Goal: Register for event/course

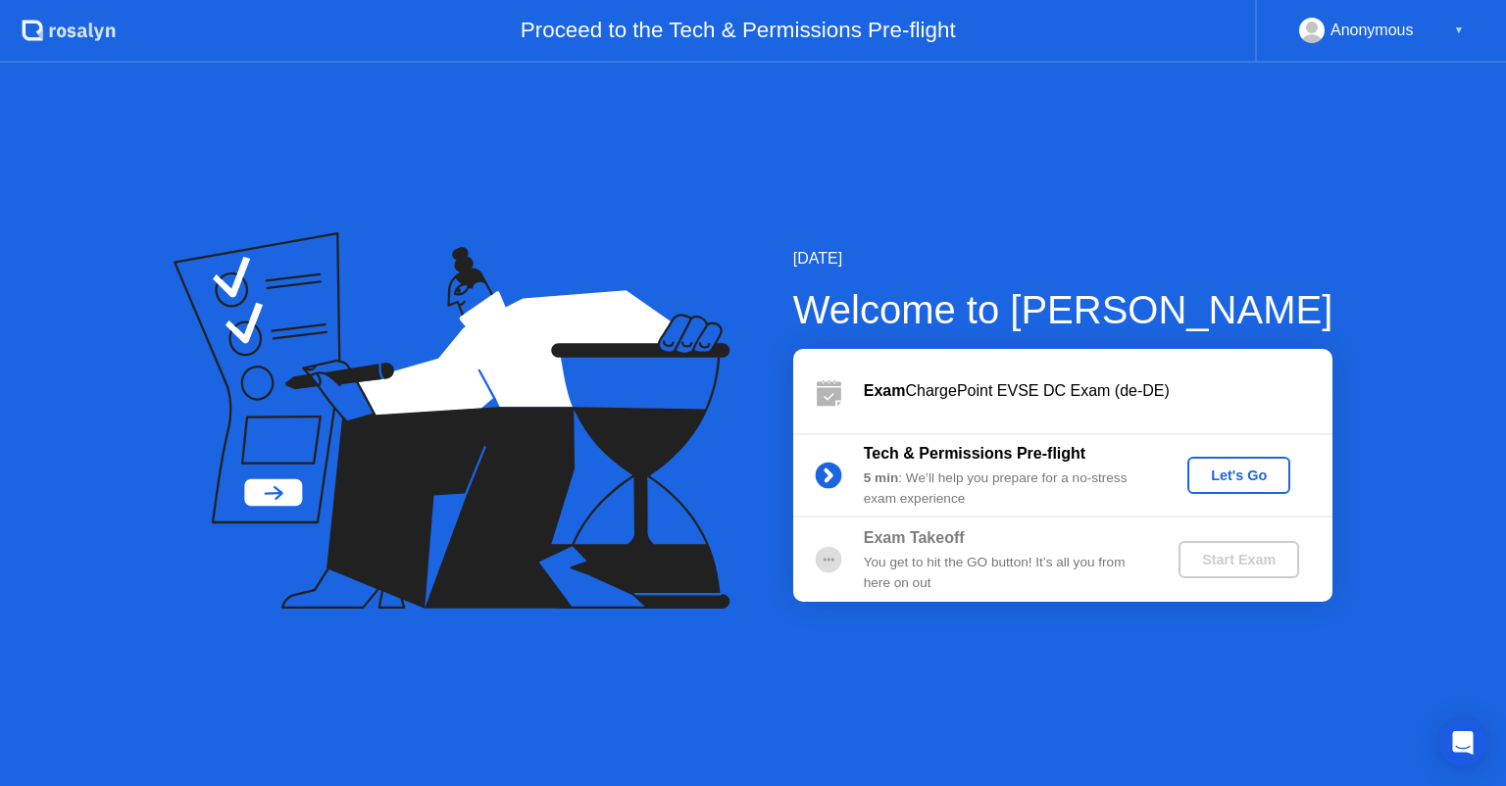
click at [1212, 457] on button "Let's Go" at bounding box center [1238, 475] width 103 height 37
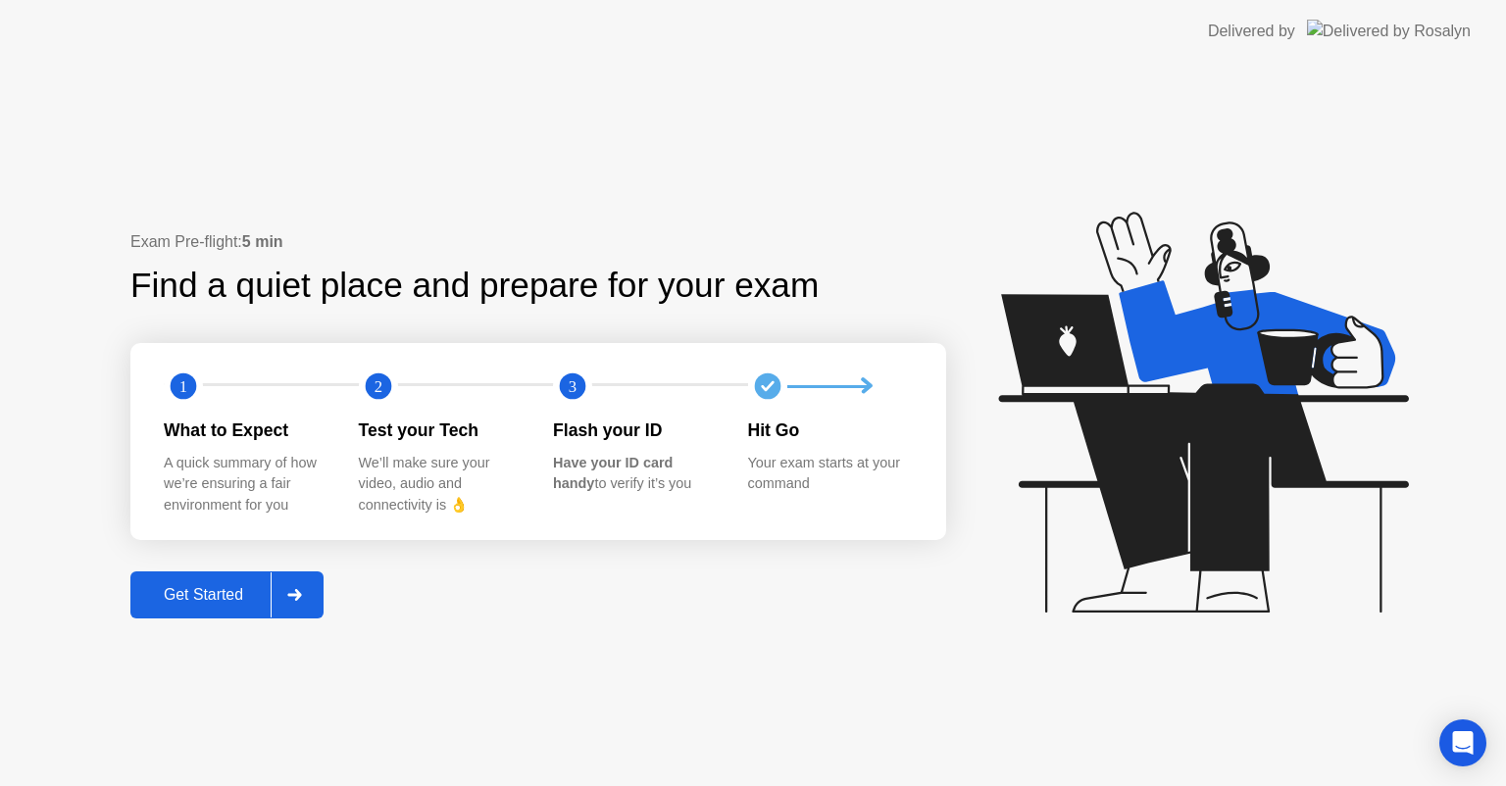
click at [231, 577] on button "Get Started" at bounding box center [226, 595] width 193 height 47
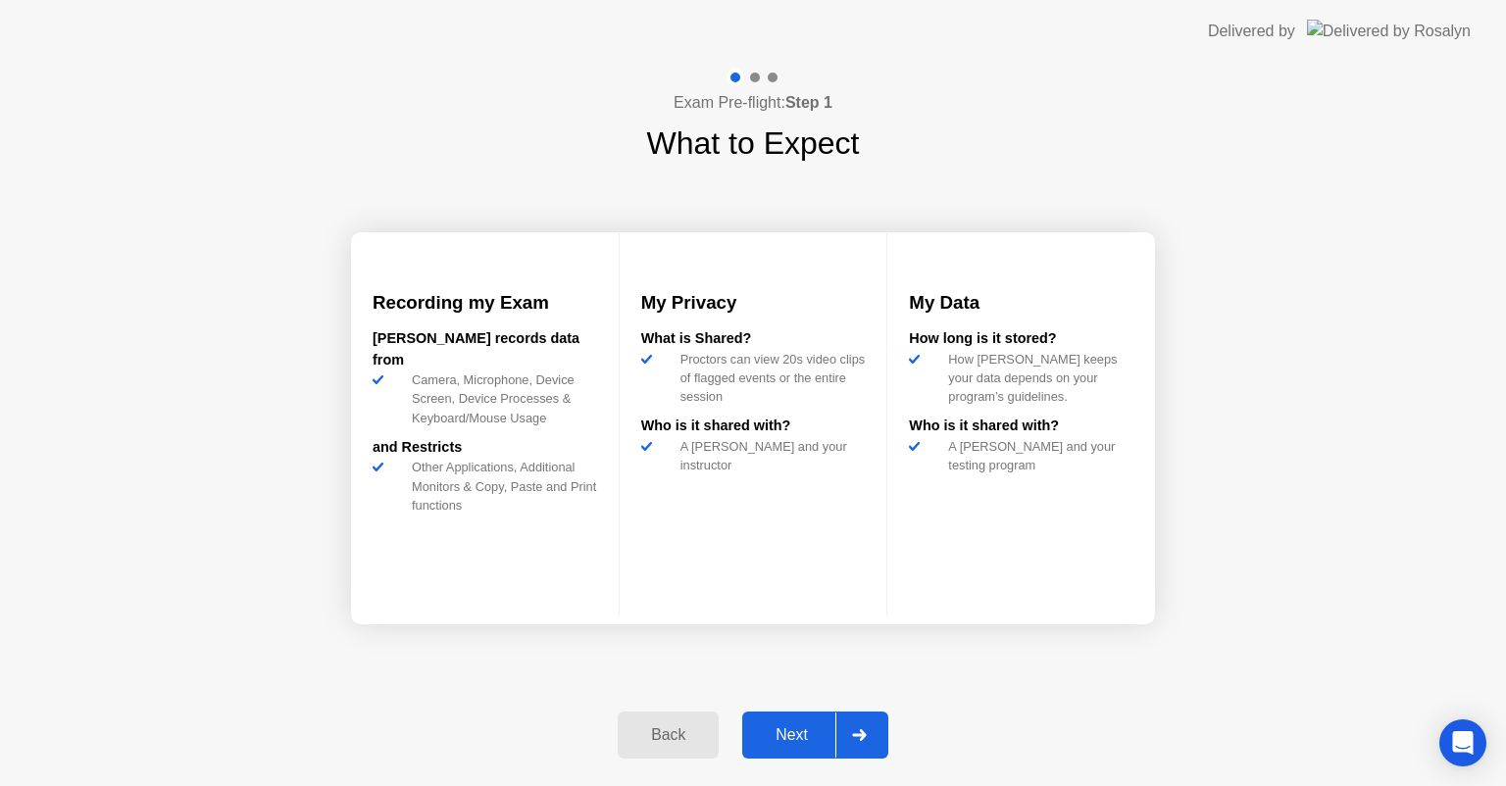
click at [813, 721] on button "Next" at bounding box center [815, 735] width 146 height 47
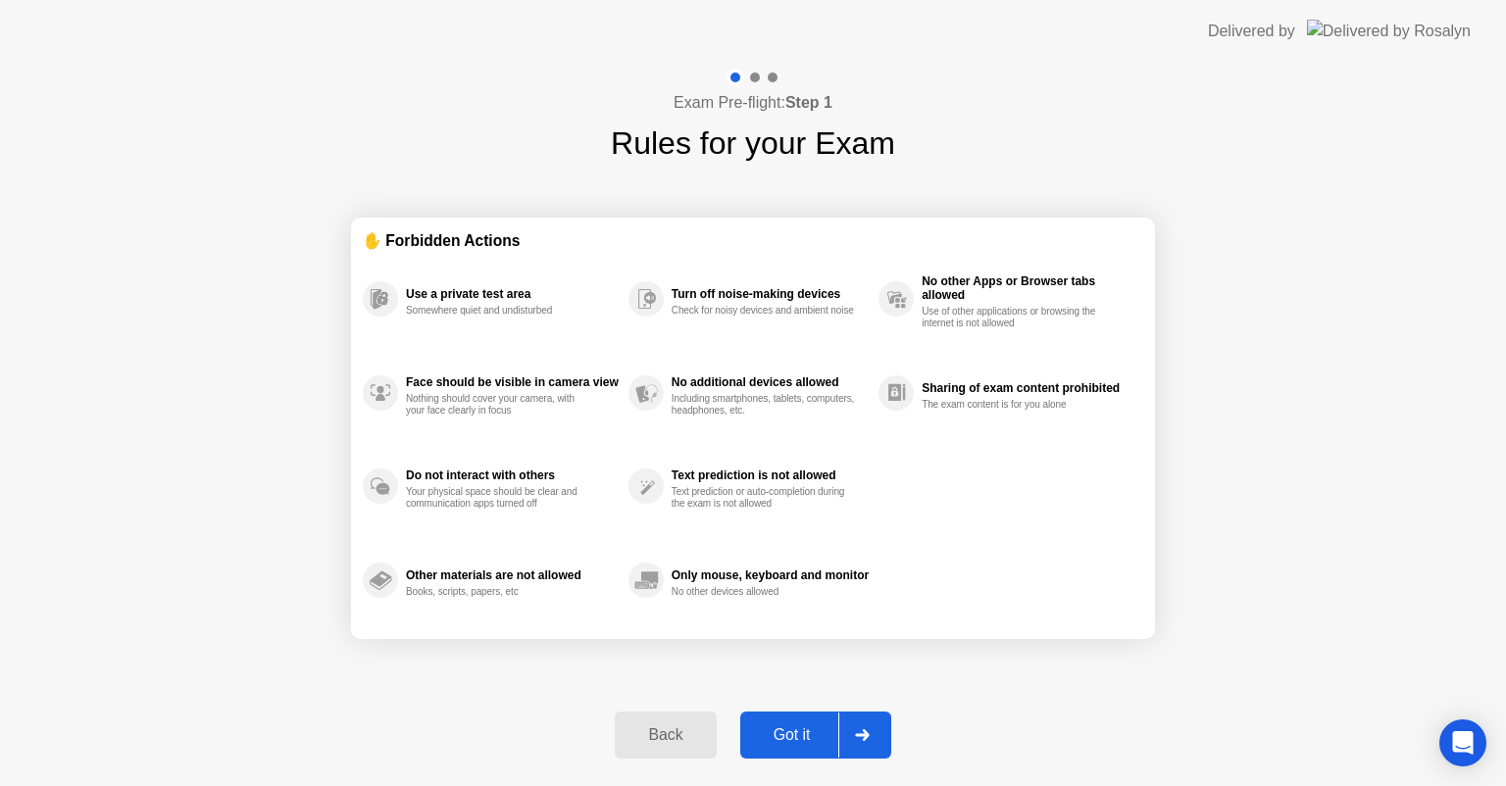
click at [796, 729] on div "Got it" at bounding box center [792, 735] width 92 height 18
select select "**********"
select select "*******"
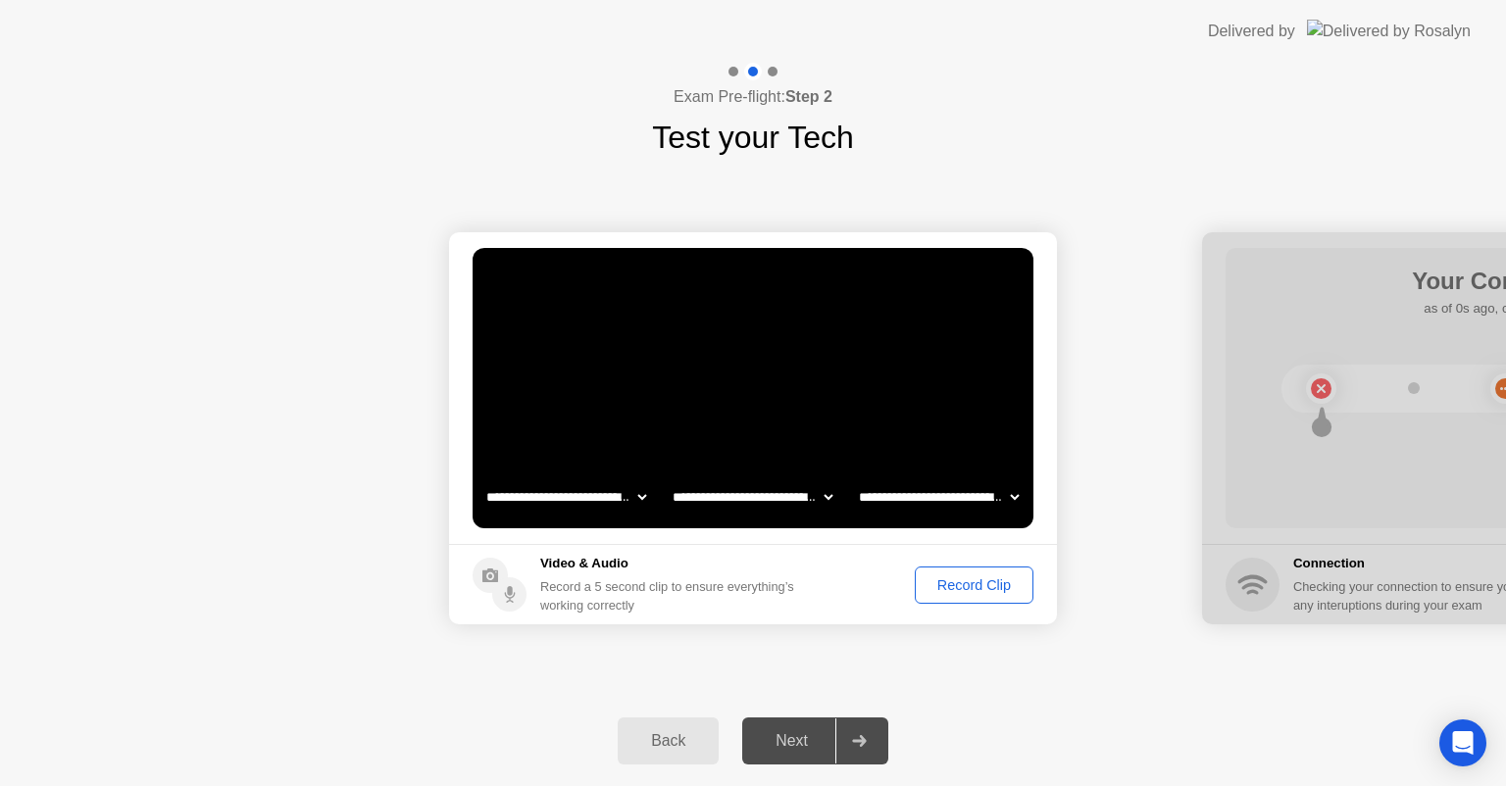
click at [973, 588] on div "Record Clip" at bounding box center [974, 585] width 105 height 16
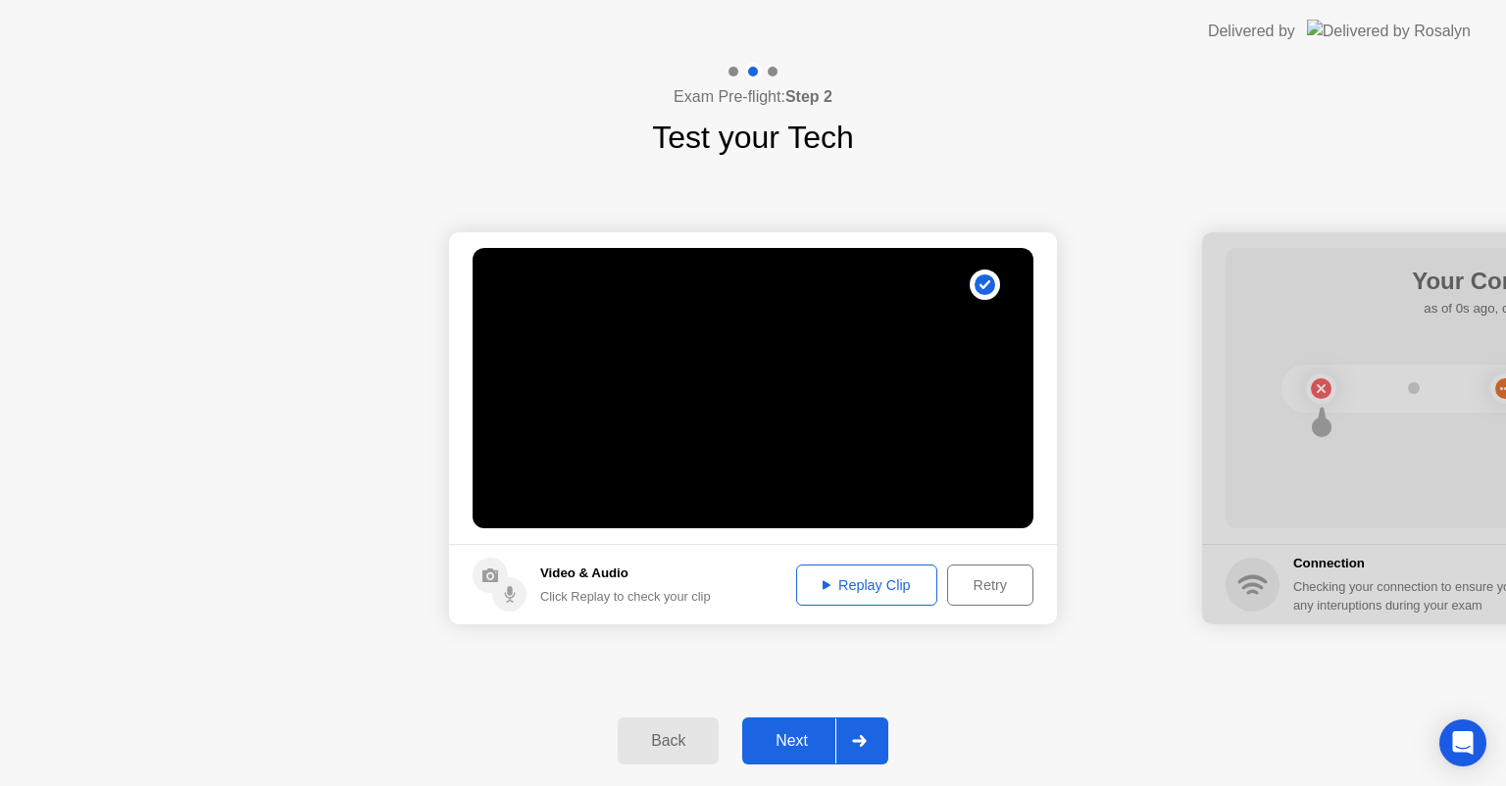
click at [867, 595] on button "Replay Clip" at bounding box center [866, 585] width 141 height 41
click at [800, 734] on div "Next" at bounding box center [791, 741] width 87 height 18
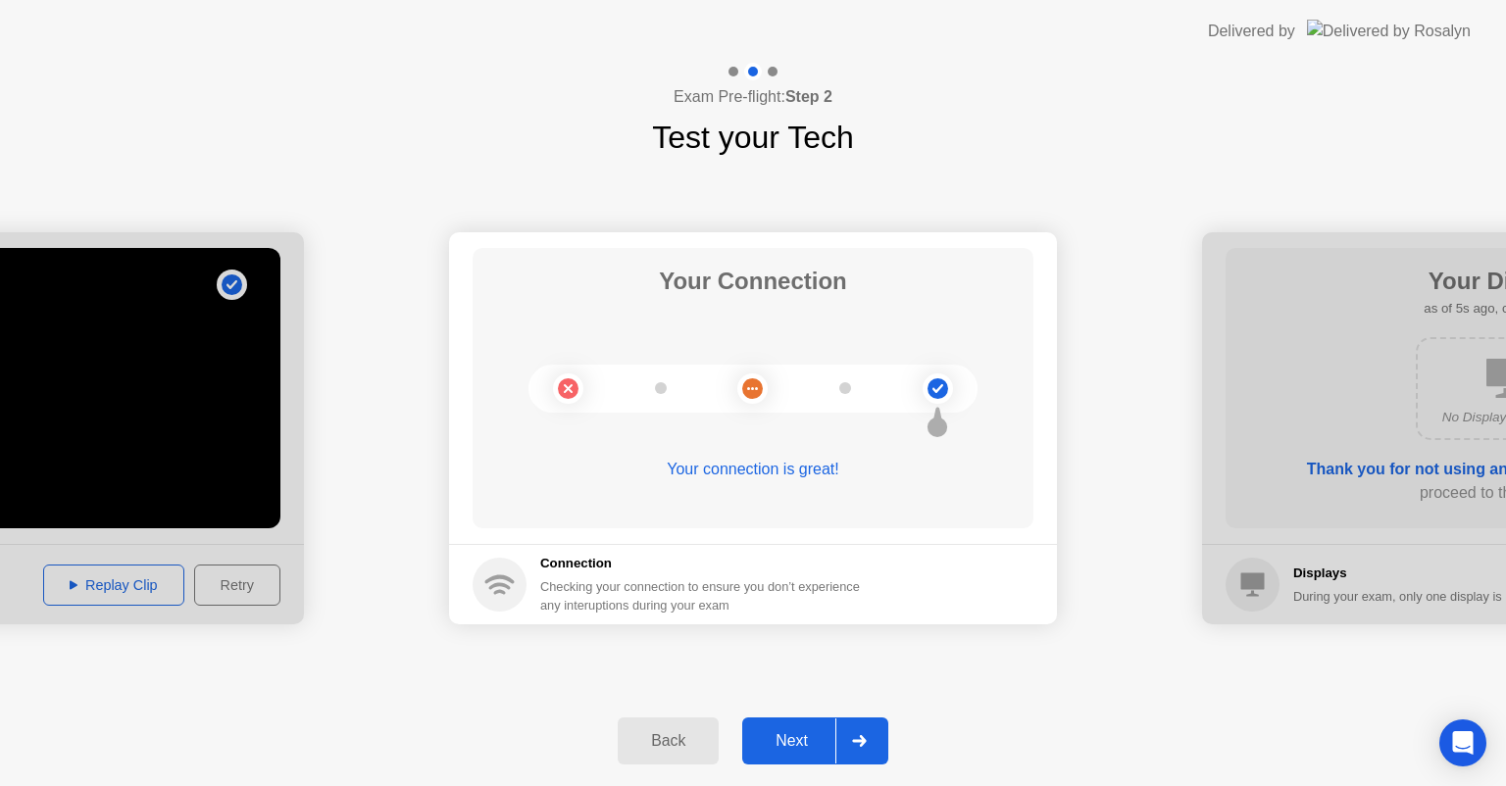
click at [780, 726] on button "Next" at bounding box center [815, 741] width 146 height 47
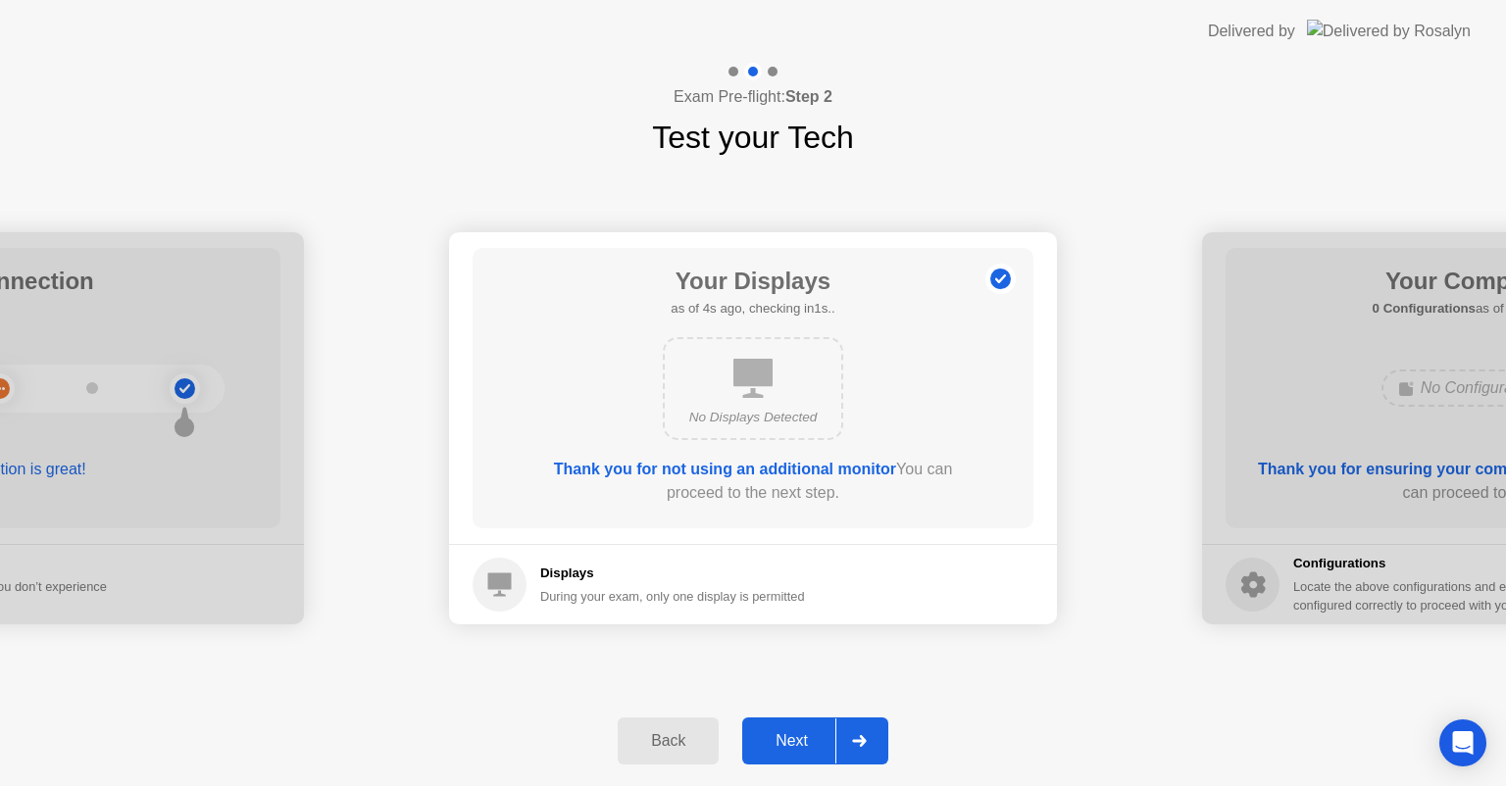
click at [796, 749] on div "Next" at bounding box center [791, 741] width 87 height 18
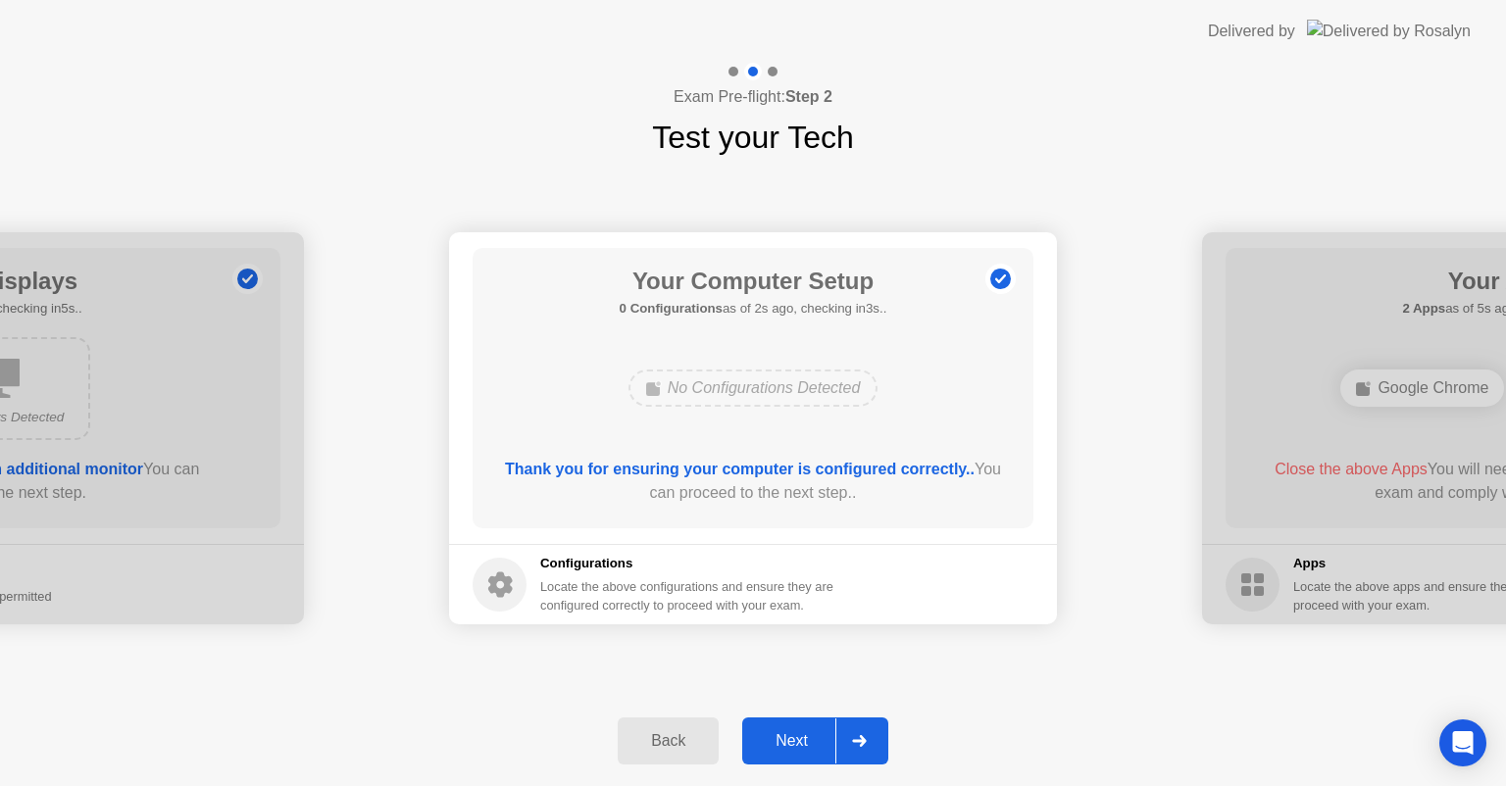
click at [796, 749] on div "Next" at bounding box center [791, 741] width 87 height 18
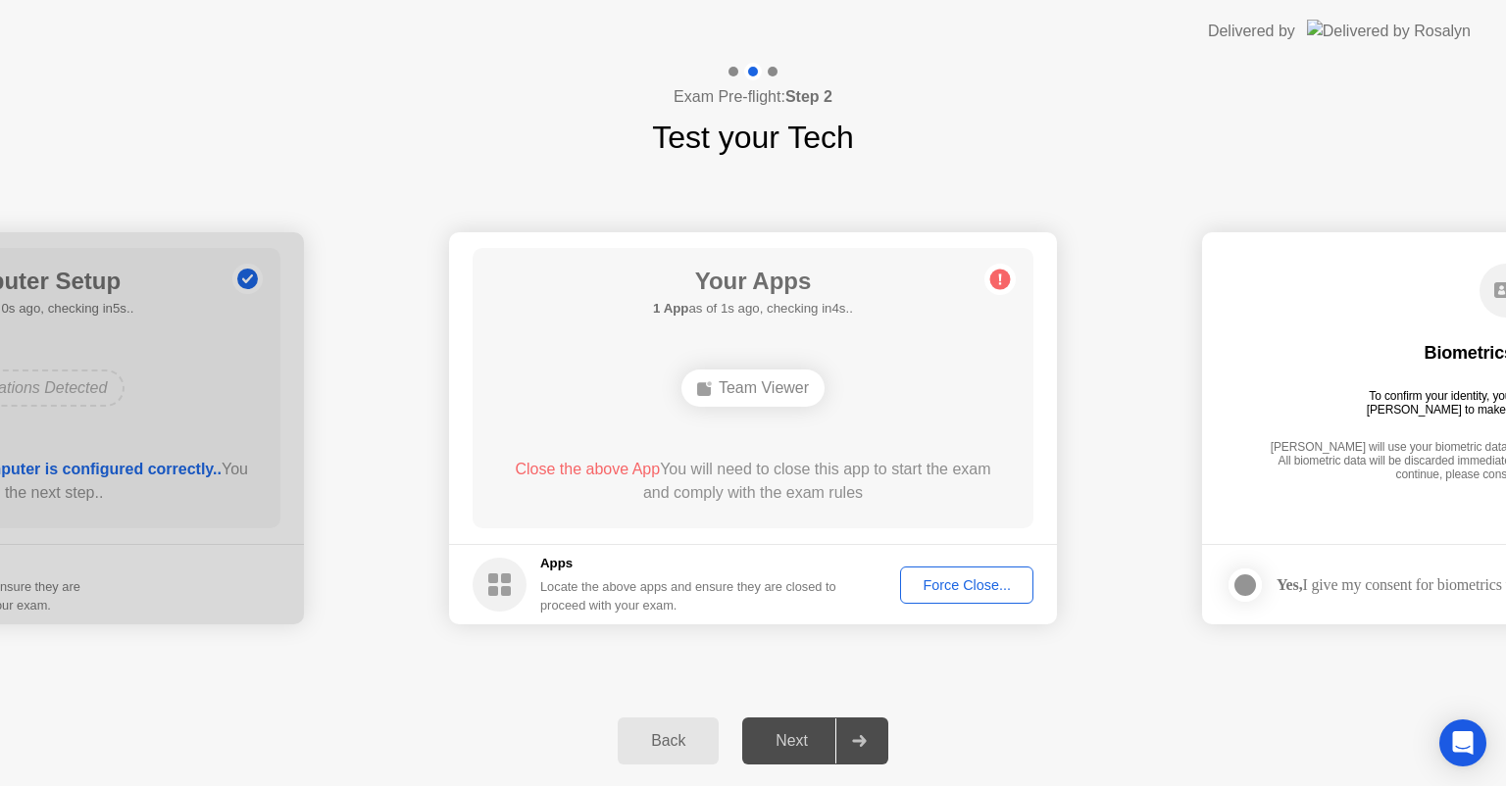
click at [984, 592] on div "Force Close..." at bounding box center [967, 585] width 120 height 16
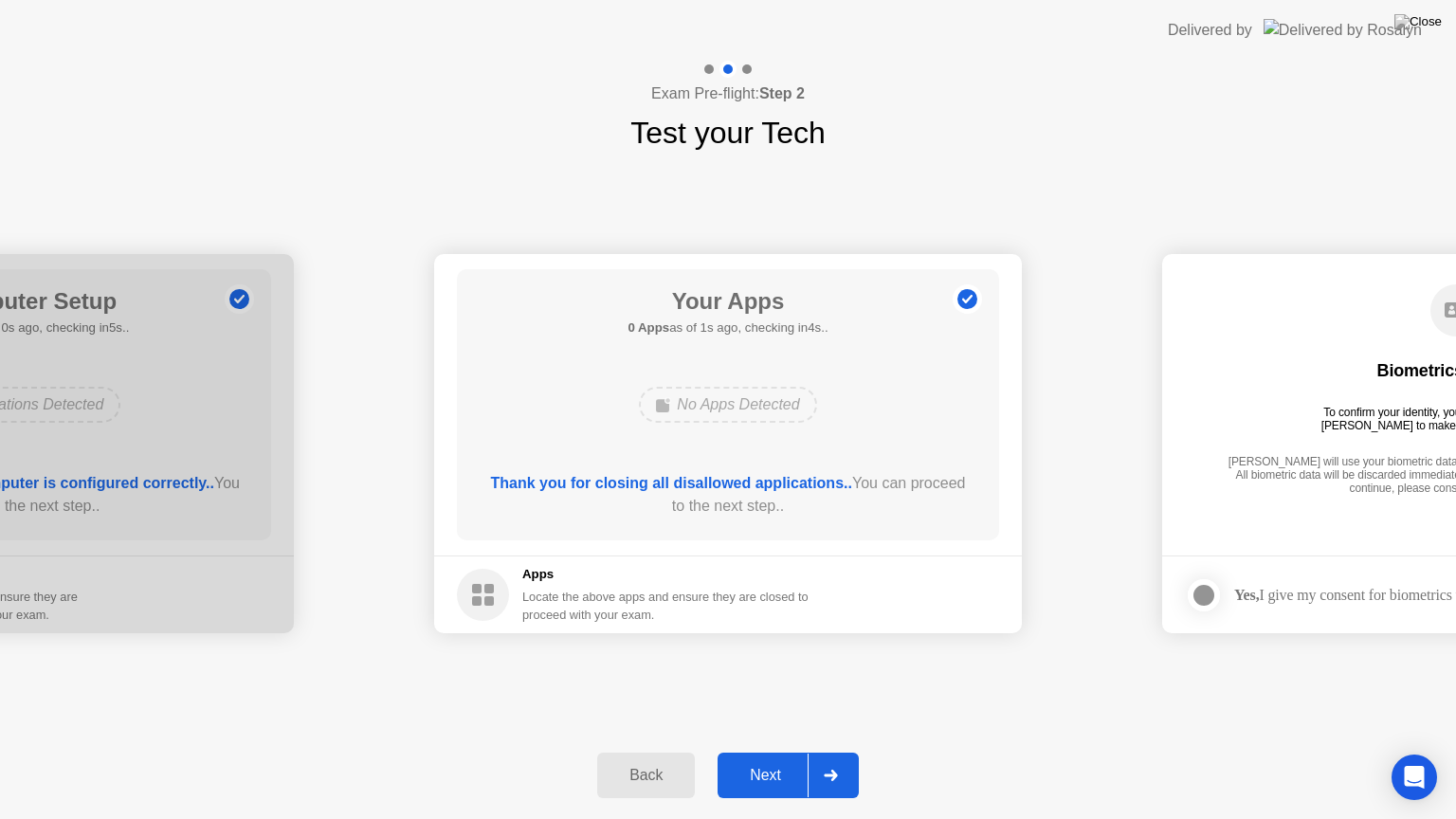
click at [771, 759] on div "Next" at bounding box center [765, 775] width 84 height 17
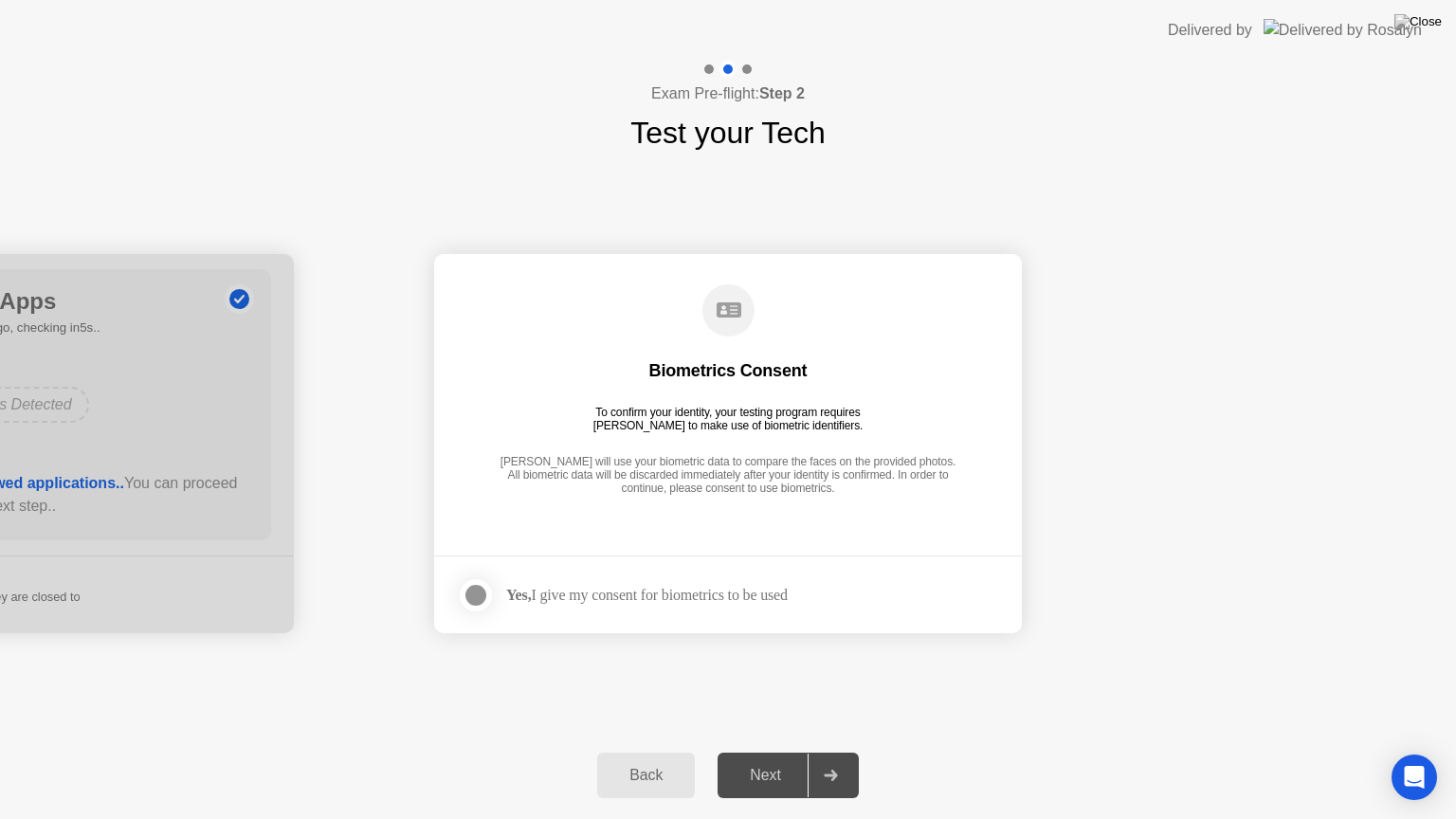
click at [476, 600] on div at bounding box center [476, 596] width 23 height 23
click at [787, 759] on div "Next" at bounding box center [765, 775] width 84 height 17
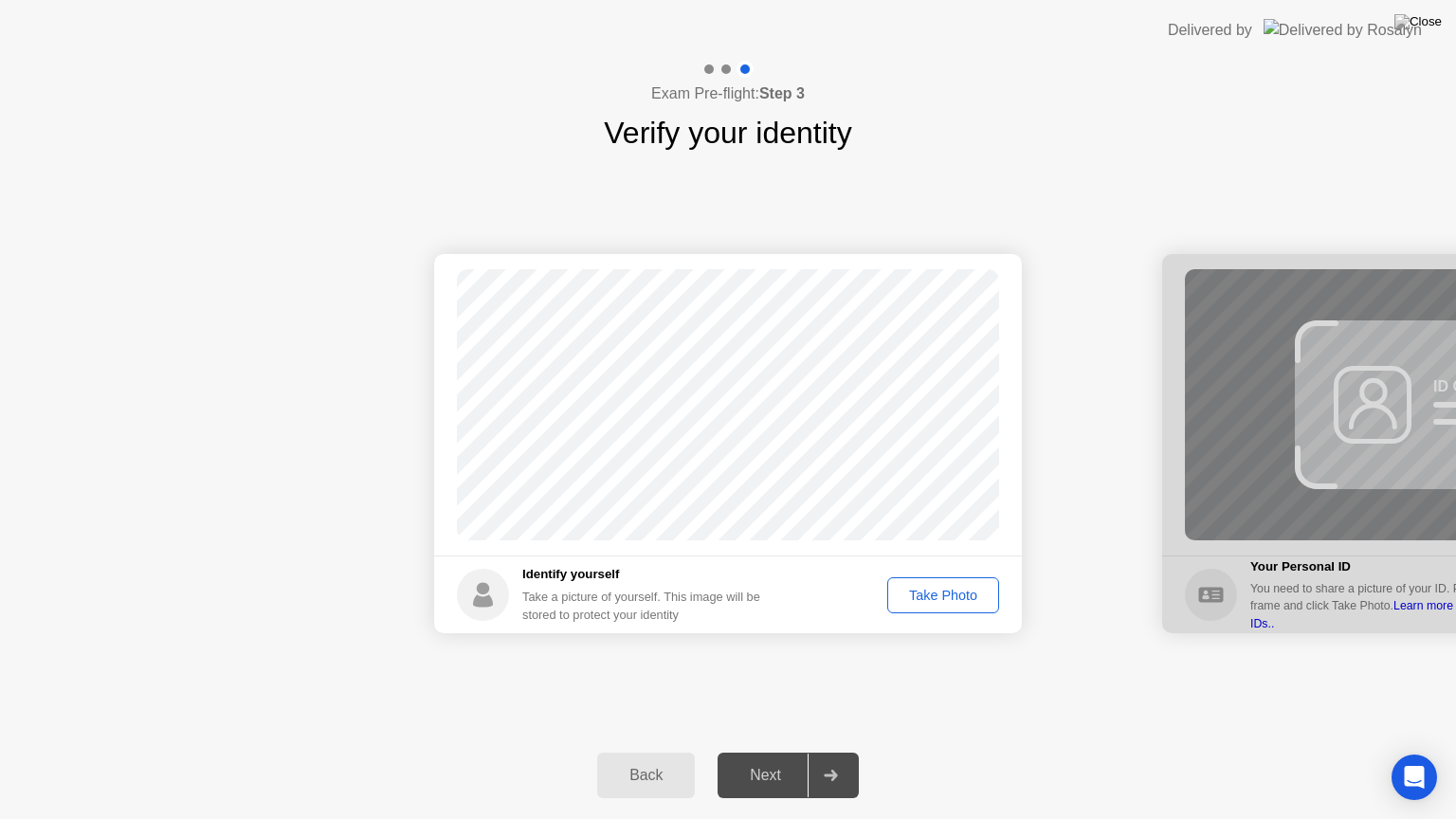
click at [933, 600] on div "Take Photo" at bounding box center [944, 596] width 99 height 15
click at [778, 759] on div "Next" at bounding box center [765, 775] width 84 height 17
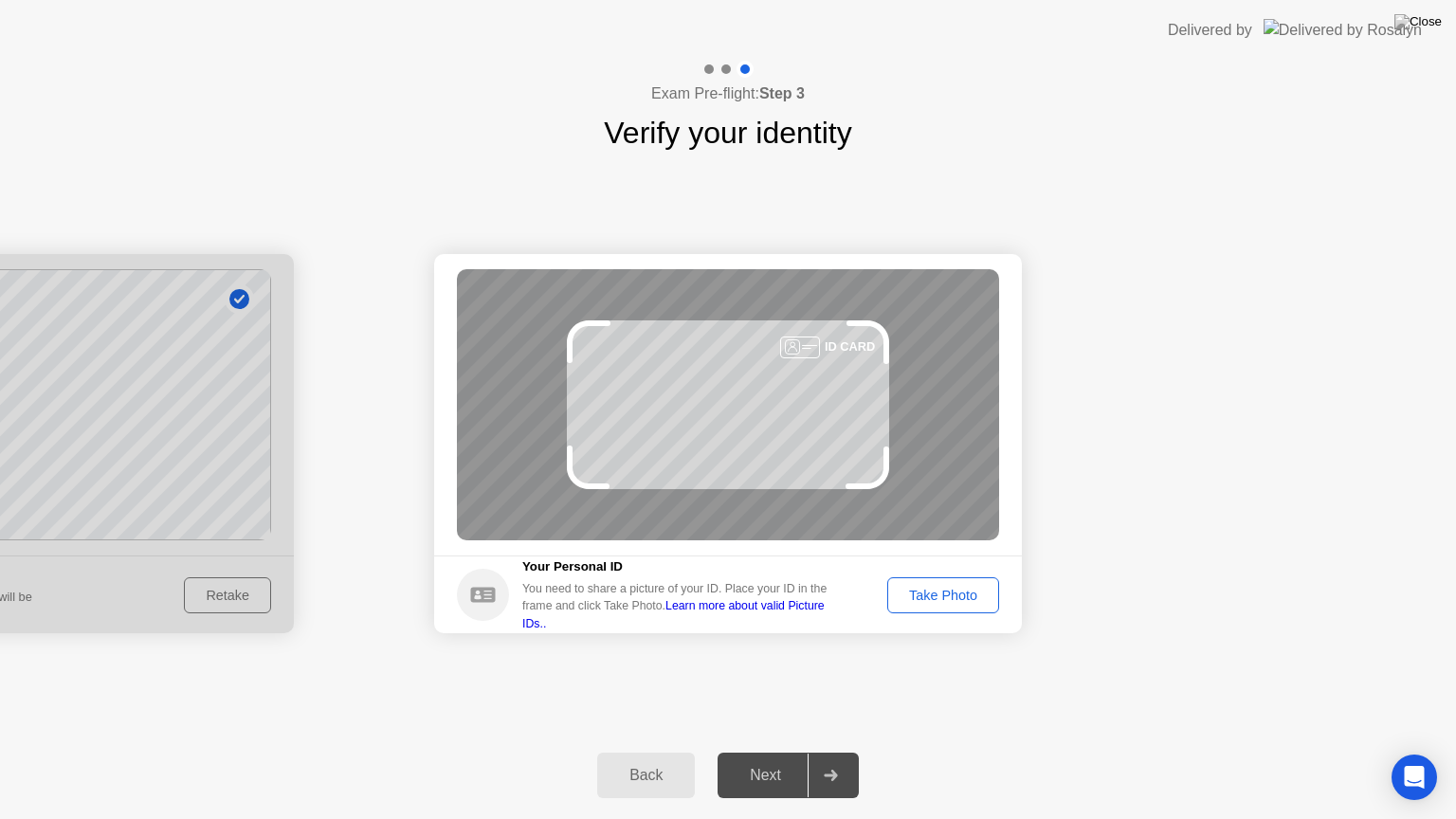
click at [934, 592] on div "Take Photo" at bounding box center [944, 596] width 99 height 15
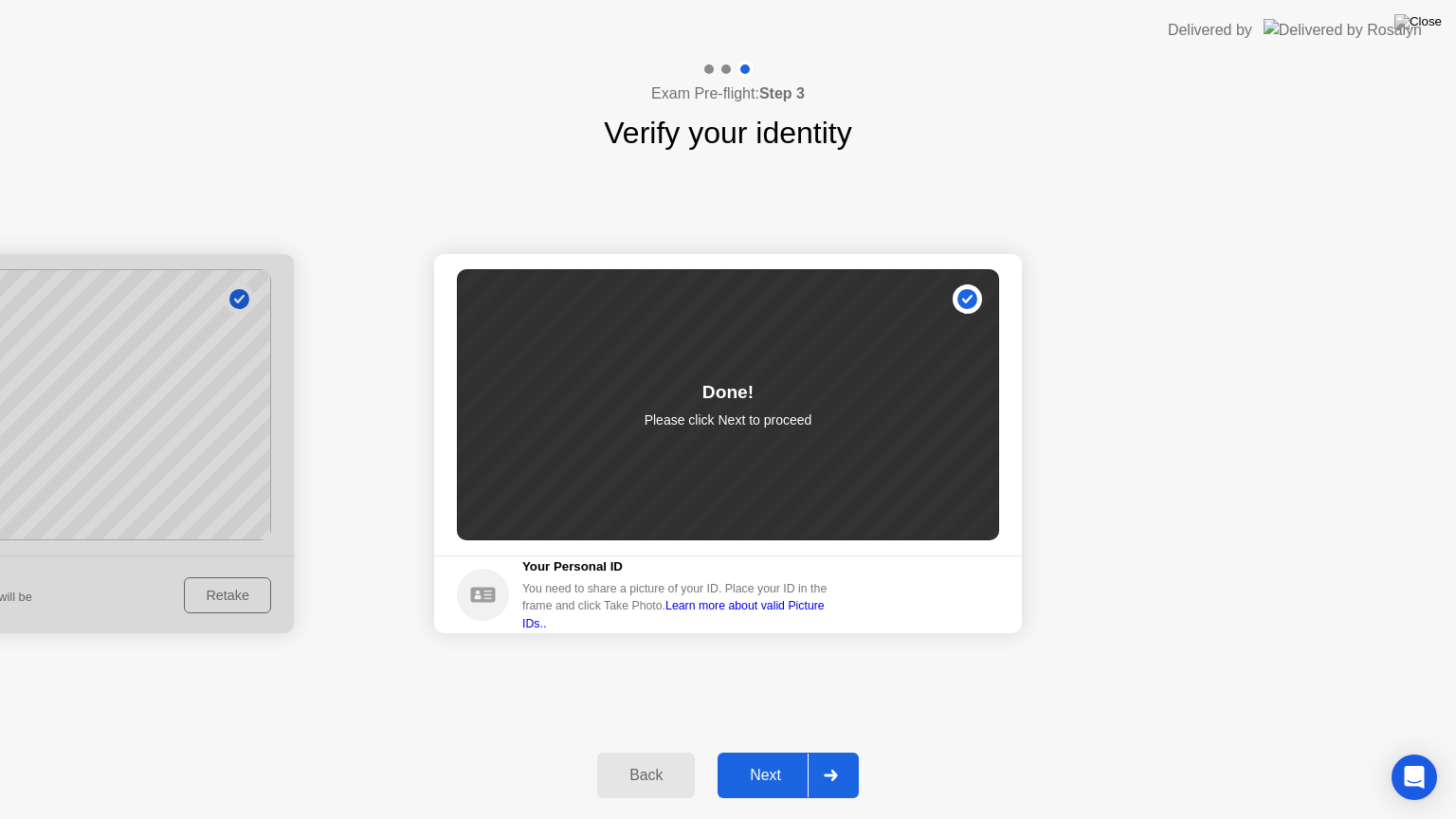
click at [772, 759] on div "Next" at bounding box center [765, 775] width 84 height 17
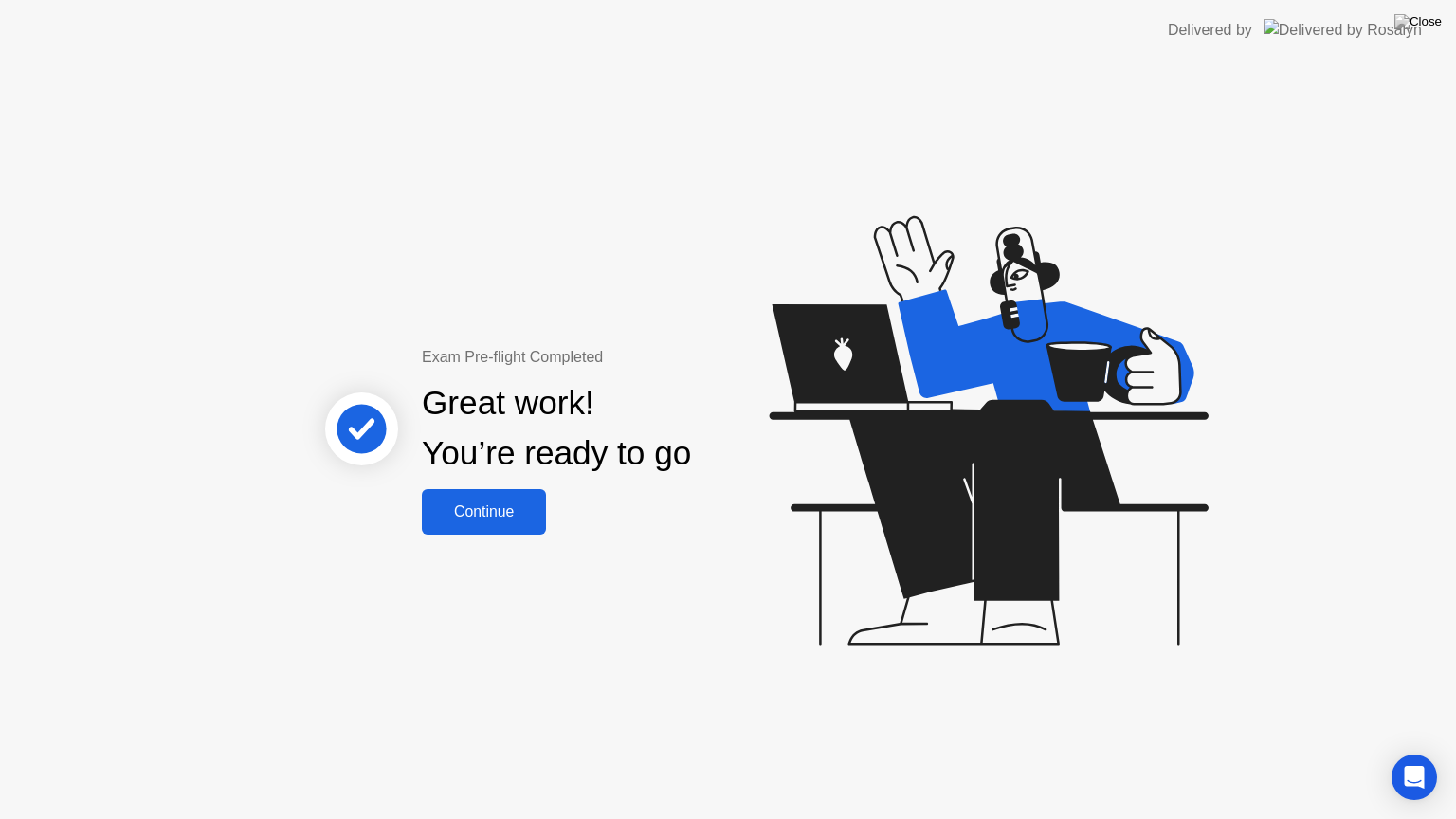
click at [466, 504] on div "Continue" at bounding box center [483, 512] width 113 height 17
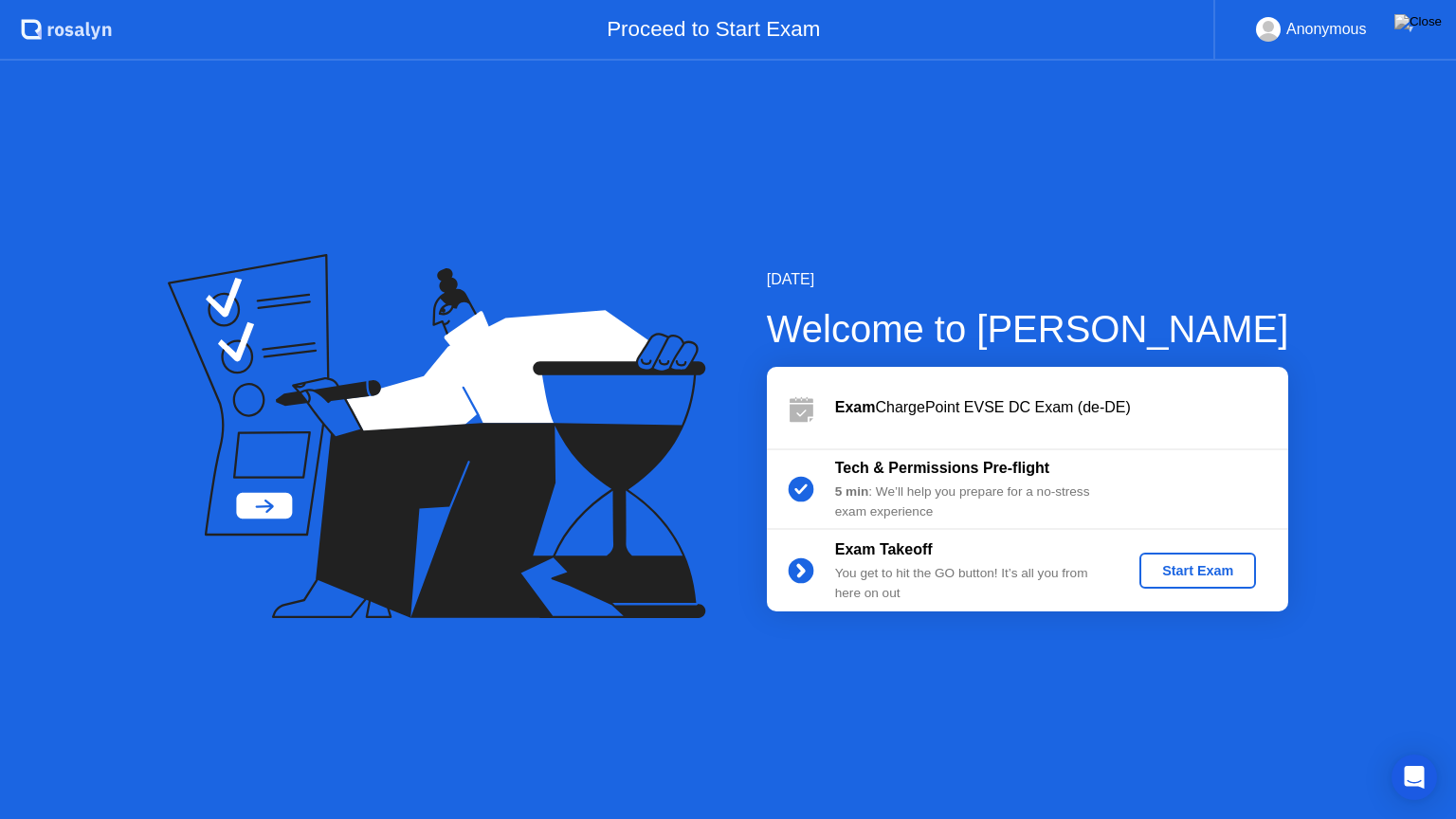
click at [1212, 564] on div "Start Exam" at bounding box center [1197, 570] width 102 height 15
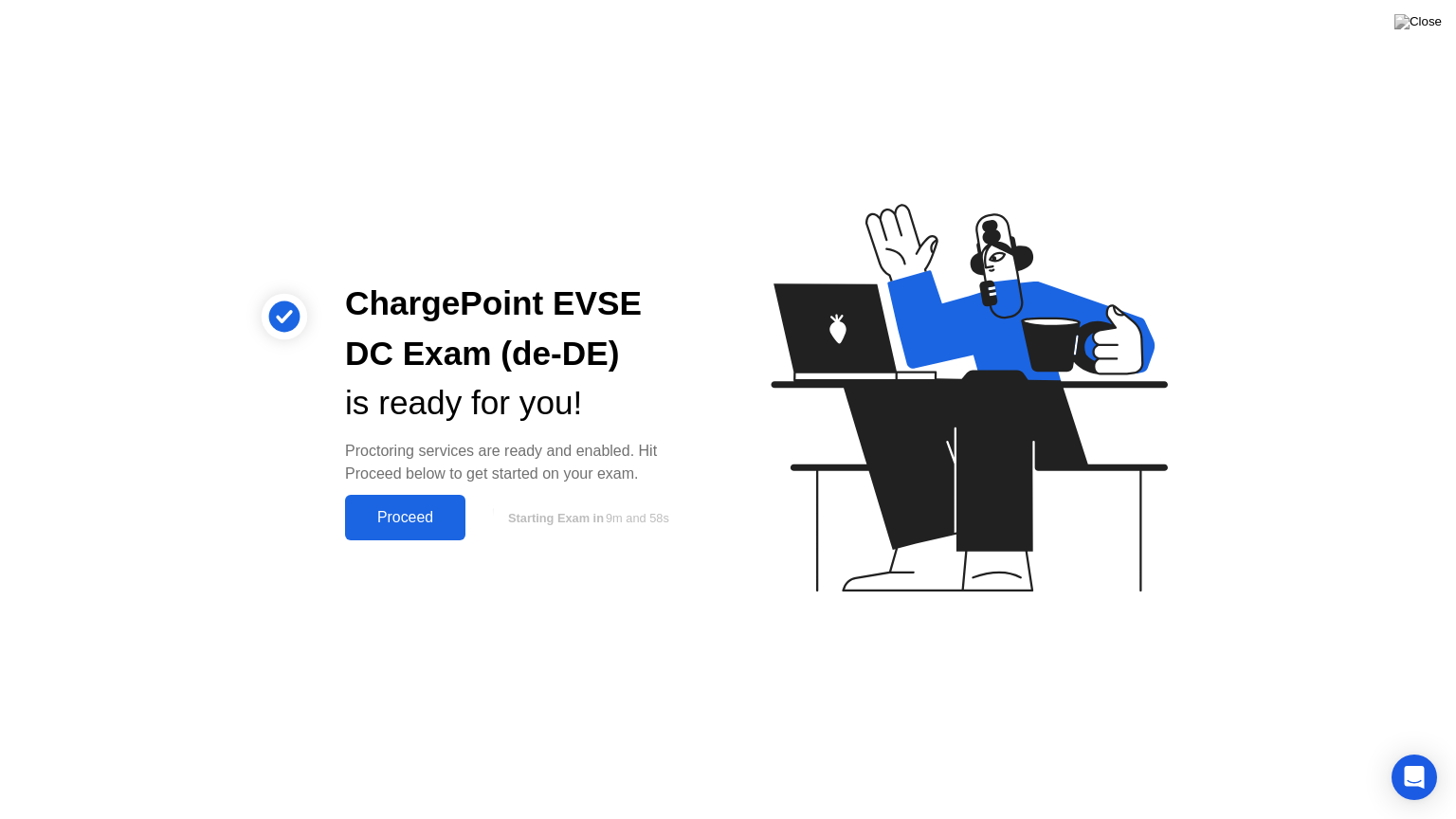
click at [377, 525] on div "Proceed" at bounding box center [405, 517] width 109 height 17
